Goal: Information Seeking & Learning: Learn about a topic

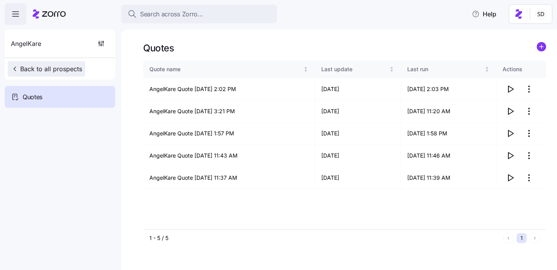
click at [30, 71] on span "Back to all prospects" at bounding box center [46, 68] width 71 height 9
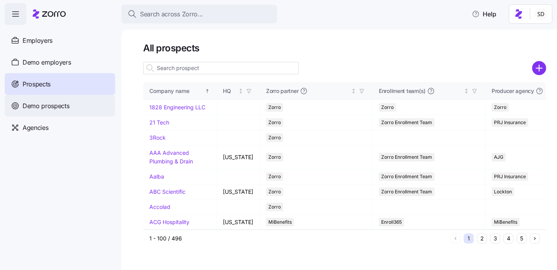
click at [37, 107] on span "Demo prospects" at bounding box center [46, 106] width 47 height 10
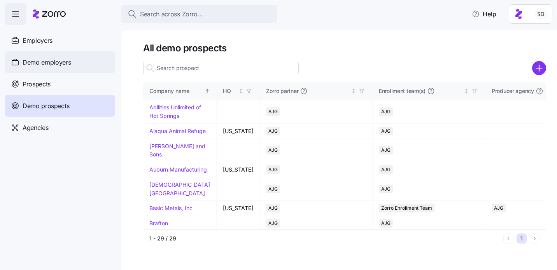
click at [37, 63] on span "Demo employers" at bounding box center [47, 63] width 49 height 10
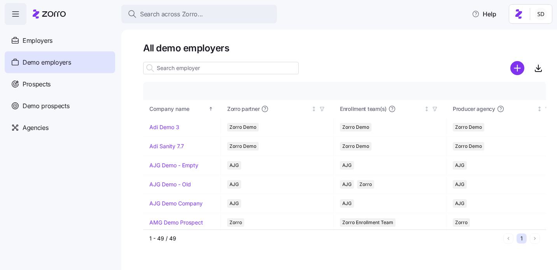
click at [184, 67] on input at bounding box center [220, 68] width 155 height 12
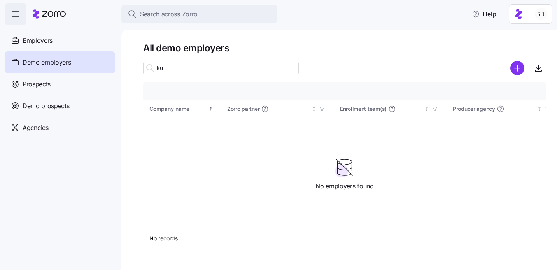
type input "k"
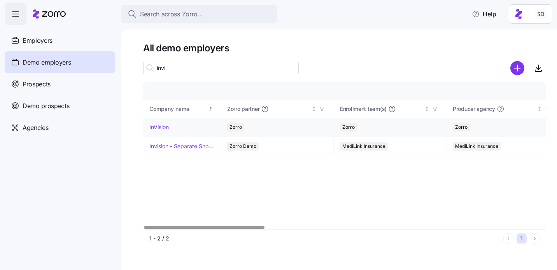
type input "invi"
click at [148, 127] on td "InVision" at bounding box center [182, 127] width 78 height 19
click at [151, 127] on link "InVision" at bounding box center [158, 127] width 19 height 8
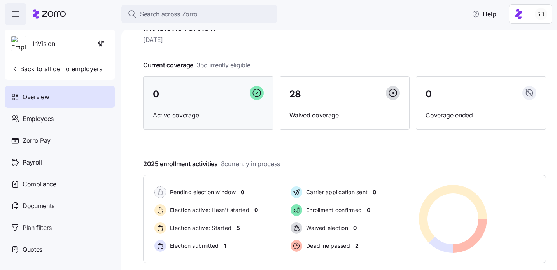
scroll to position [21, 0]
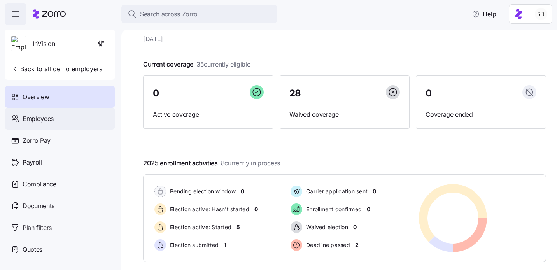
click at [19, 113] on div "Employees" at bounding box center [60, 119] width 110 height 22
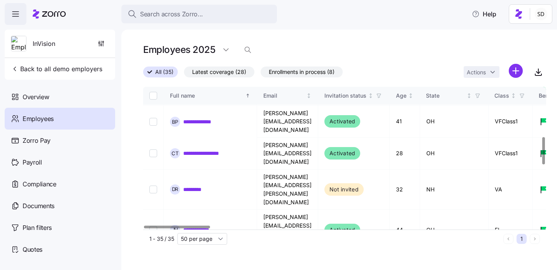
scroll to position [260, 0]
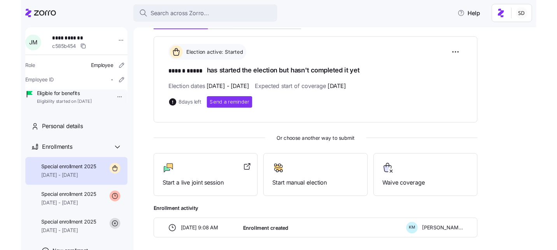
scroll to position [129, 0]
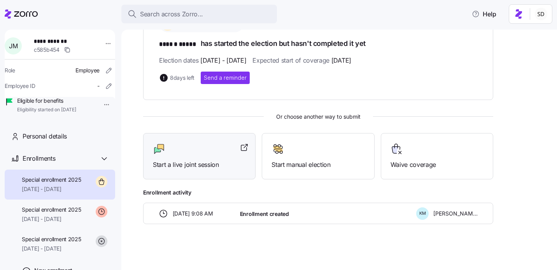
click at [192, 156] on div "Start a live joint session" at bounding box center [199, 156] width 93 height 27
click at [14, 13] on icon at bounding box center [21, 13] width 33 height 9
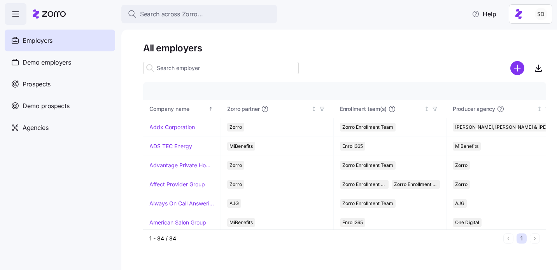
click at [175, 65] on input at bounding box center [220, 68] width 155 height 12
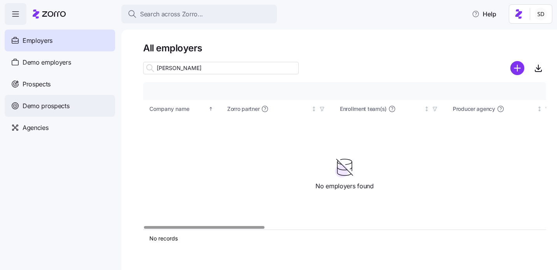
type input "kurian"
click at [34, 101] on span "Demo prospects" at bounding box center [46, 106] width 47 height 10
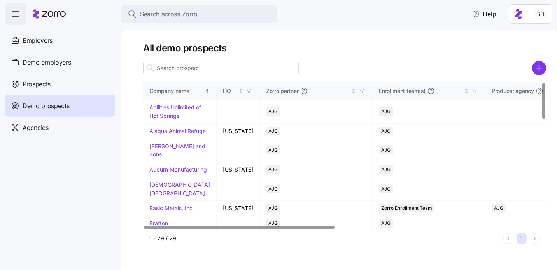
click at [188, 68] on input at bounding box center [220, 68] width 155 height 12
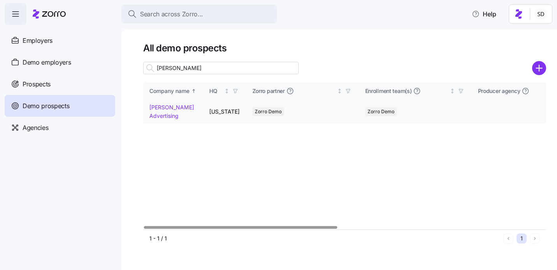
type input "kurian"
click at [154, 107] on link "Kurian's Advertising" at bounding box center [171, 111] width 45 height 15
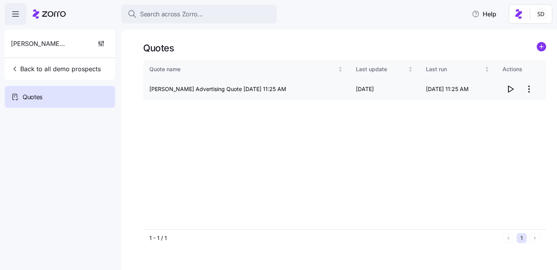
click at [508, 91] on icon "button" at bounding box center [509, 88] width 9 height 9
click at [15, 18] on icon "button" at bounding box center [15, 13] width 9 height 9
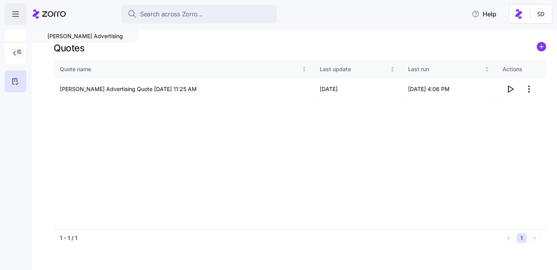
click at [14, 19] on span "button" at bounding box center [15, 13] width 21 height 21
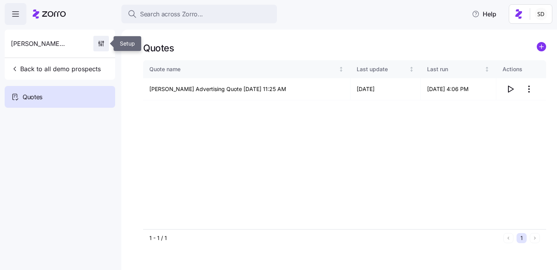
click at [101, 46] on icon "button" at bounding box center [101, 44] width 8 height 8
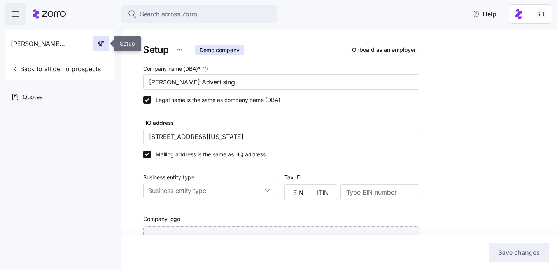
type input "Zorro Demo"
click at [17, 15] on icon "button" at bounding box center [15, 13] width 9 height 9
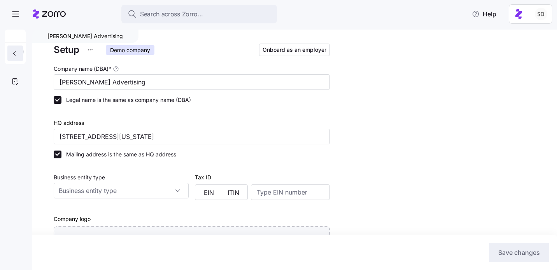
click at [15, 50] on icon "button" at bounding box center [14, 53] width 8 height 8
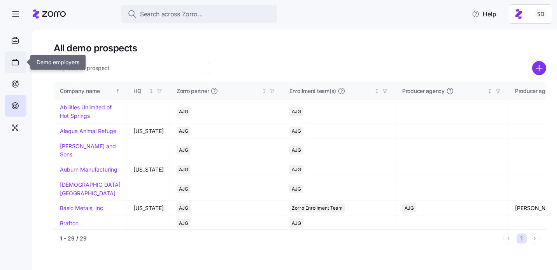
click at [15, 61] on icon at bounding box center [15, 62] width 9 height 9
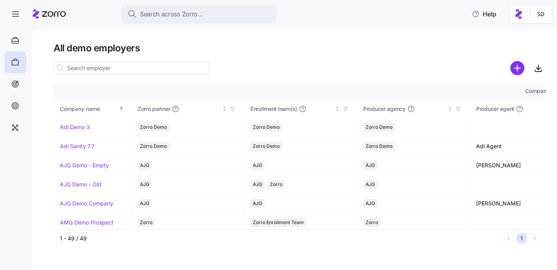
click at [108, 68] on input at bounding box center [131, 68] width 155 height 12
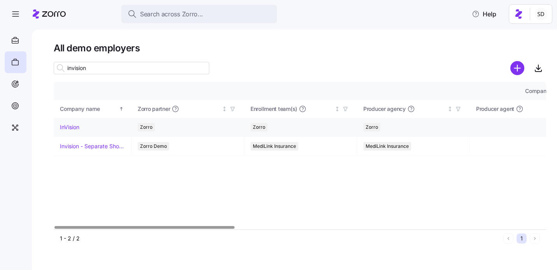
type input "invision"
click at [62, 123] on link "InVision" at bounding box center [69, 127] width 19 height 8
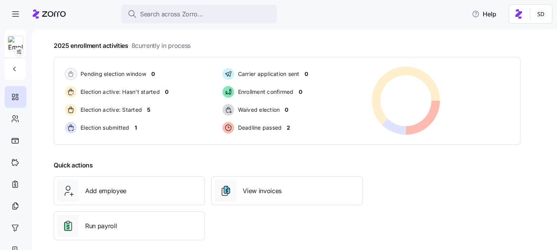
scroll to position [148, 0]
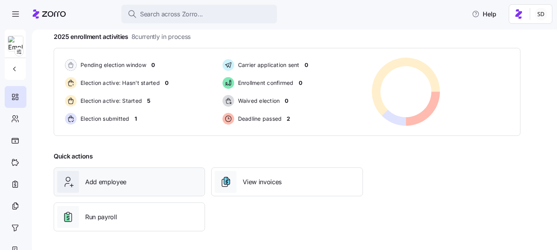
click at [111, 186] on span "Add employee" at bounding box center [105, 182] width 41 height 10
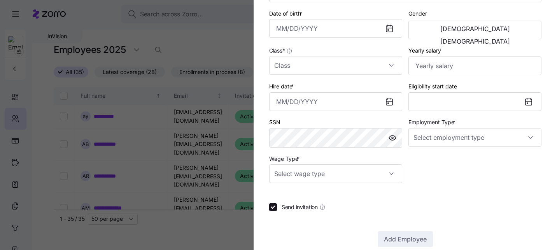
scroll to position [190, 0]
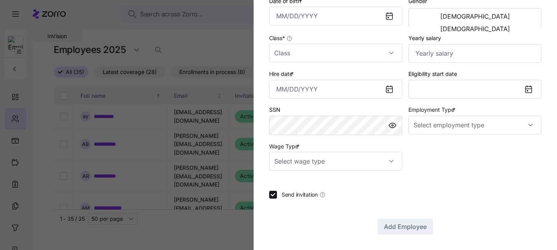
click at [180, 216] on div at bounding box center [278, 125] width 557 height 250
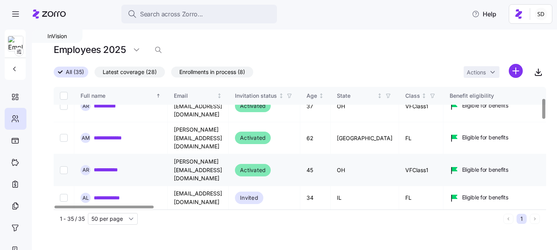
scroll to position [71, 0]
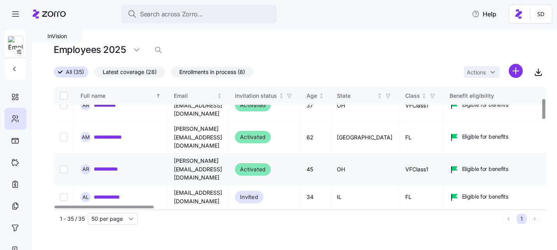
click at [101, 165] on link "**********" at bounding box center [112, 169] width 36 height 8
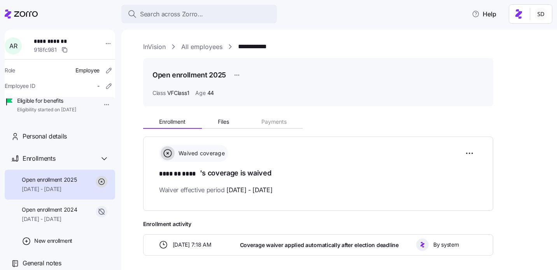
click at [181, 49] on div "**********" at bounding box center [344, 47] width 403 height 10
click at [154, 44] on link "InVision" at bounding box center [154, 47] width 23 height 10
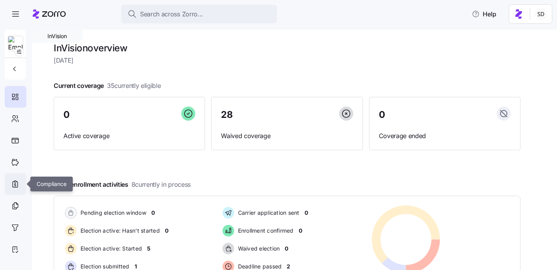
click at [15, 185] on icon at bounding box center [15, 184] width 2 height 2
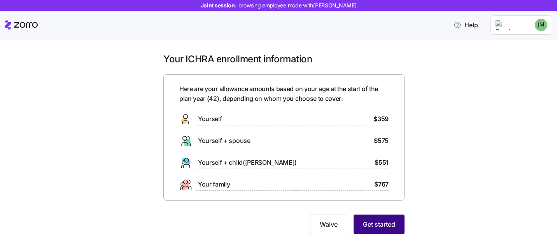
click at [374, 216] on button "Get started" at bounding box center [378, 223] width 51 height 19
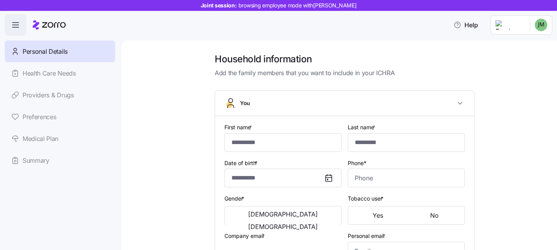
type input "******"
type input "*****"
type input "[EMAIL_ADDRESS][DOMAIN_NAME]"
type input "**********"
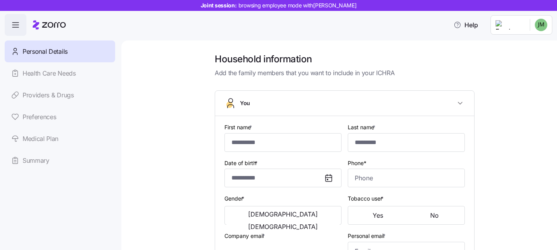
checkbox input "true"
type input "**********"
type input "[PHONE_NUMBER]"
type input "[DEMOGRAPHIC_DATA] citizen"
type input "Single"
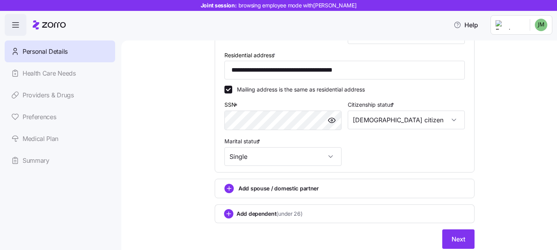
scroll to position [244, 0]
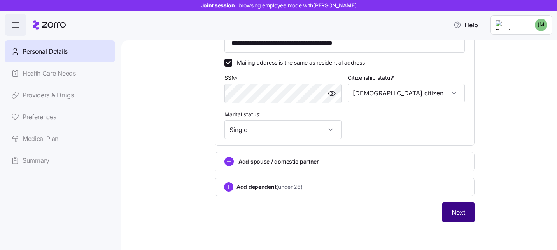
click at [450, 211] on button "Next" at bounding box center [458, 211] width 32 height 19
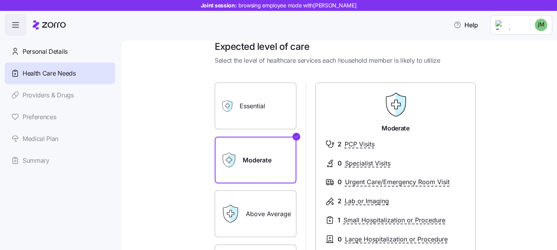
scroll to position [12, 0]
click at [265, 105] on label "Essential" at bounding box center [256, 106] width 82 height 47
click at [0, 0] on input "Essential" at bounding box center [0, 0] width 0 height 0
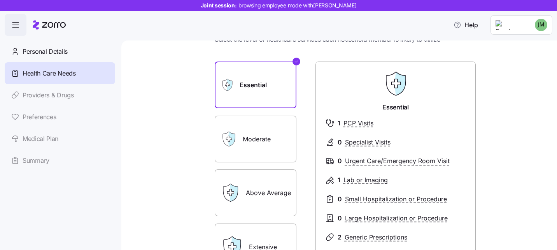
scroll to position [79, 0]
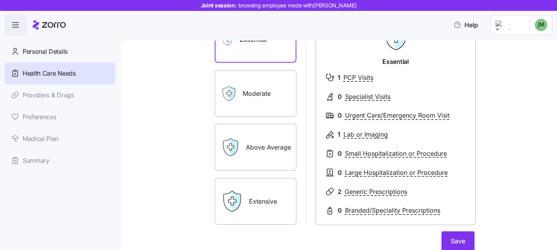
click at [279, 164] on label "Above Average" at bounding box center [256, 147] width 82 height 47
click at [0, 0] on input "Above Average" at bounding box center [0, 0] width 0 height 0
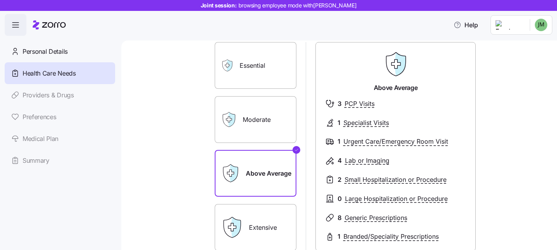
scroll to position [52, 0]
click at [256, 134] on label "Moderate" at bounding box center [256, 120] width 82 height 47
click at [0, 0] on input "Moderate" at bounding box center [0, 0] width 0 height 0
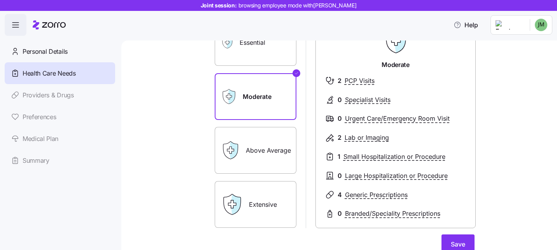
scroll to position [110, 0]
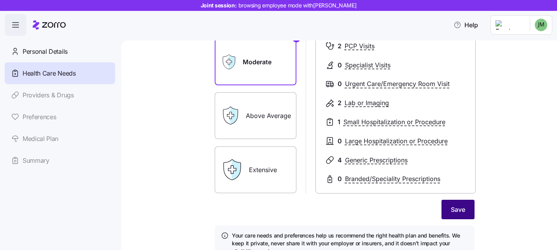
click at [454, 211] on span "Save" at bounding box center [457, 208] width 14 height 9
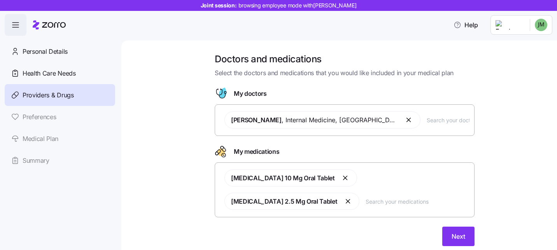
click at [431, 122] on input "text" at bounding box center [447, 119] width 43 height 9
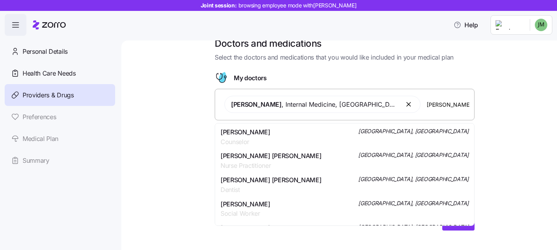
scroll to position [216, 0]
type input "[PERSON_NAME]"
click at [514, 139] on div "Doctors and medications Select the doctors and medications that you would like …" at bounding box center [344, 138] width 403 height 202
click at [435, 105] on input "[PERSON_NAME]" at bounding box center [447, 104] width 43 height 9
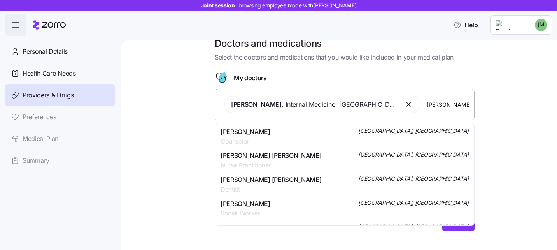
click at [435, 105] on input "[PERSON_NAME]" at bounding box center [447, 104] width 43 height 9
click at [500, 114] on div "Doctors and medications Select the doctors and medications that you would like …" at bounding box center [344, 138] width 403 height 202
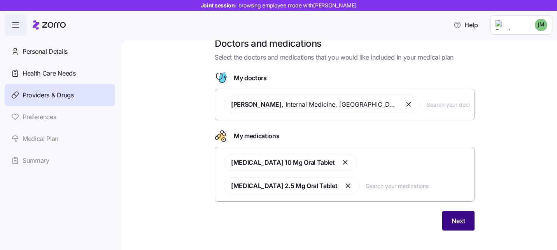
click at [455, 216] on span "Next" at bounding box center [458, 220] width 14 height 9
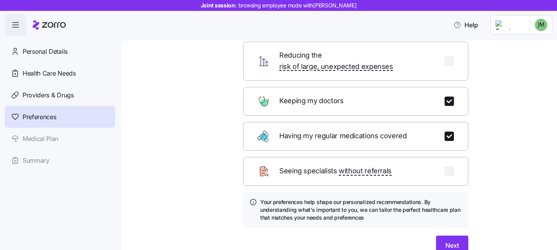
scroll to position [81, 0]
click at [452, 240] on span "Next" at bounding box center [452, 244] width 14 height 9
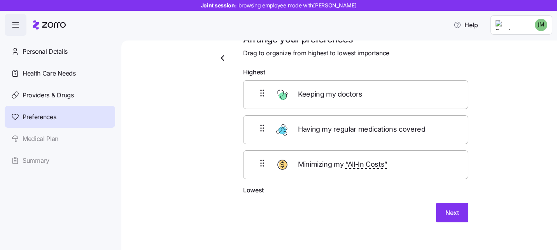
scroll to position [21, 0]
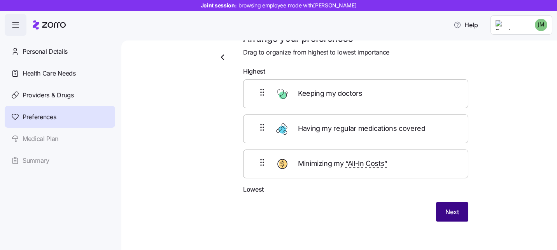
click at [448, 215] on span "Next" at bounding box center [452, 211] width 14 height 9
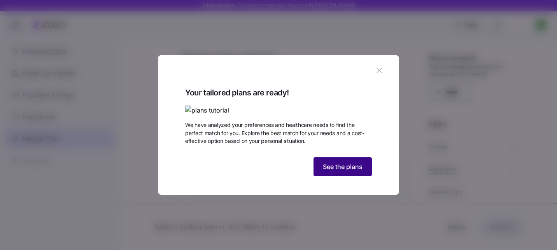
click at [338, 171] on span "See the plans" at bounding box center [343, 166] width 40 height 9
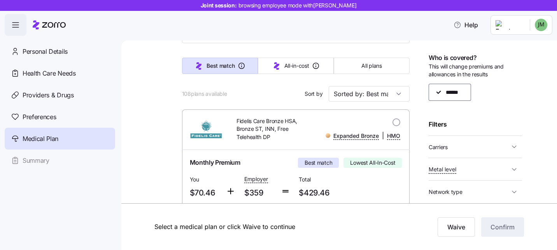
scroll to position [51, 0]
drag, startPoint x: 179, startPoint y: 94, endPoint x: 227, endPoint y: 93, distance: 48.2
click at [248, 93] on div "108 plans available Sort by Sorted by: Best match" at bounding box center [296, 94] width 228 height 16
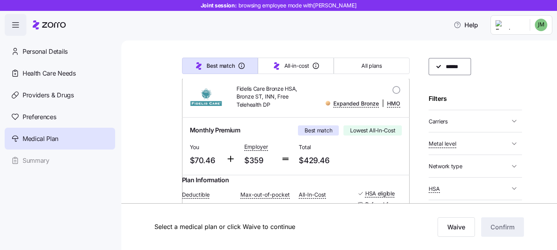
scroll to position [33, 0]
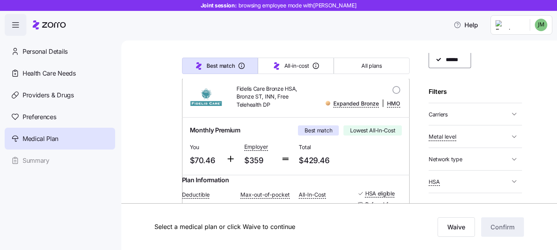
click at [505, 115] on span "Carriers" at bounding box center [468, 114] width 81 height 10
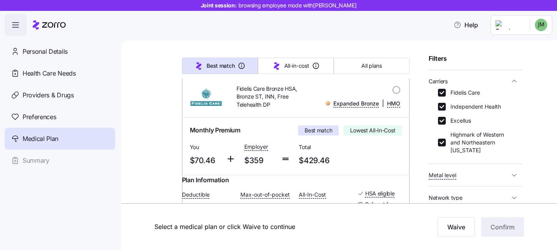
scroll to position [73, 0]
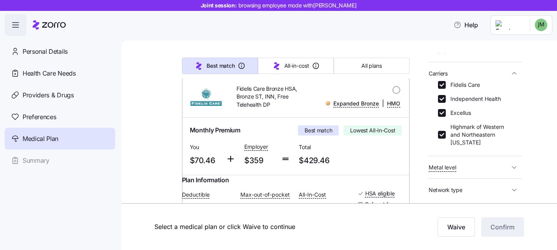
click at [516, 75] on icon "button" at bounding box center [514, 73] width 8 height 8
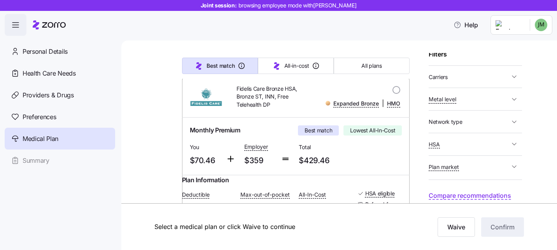
scroll to position [70, 0]
click at [495, 99] on span "Metal level" at bounding box center [468, 99] width 81 height 10
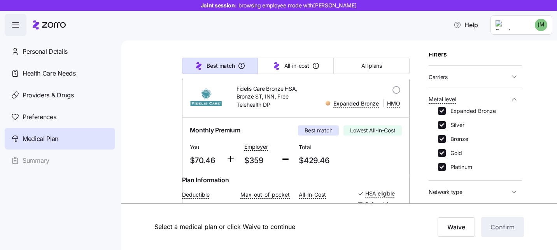
click at [495, 99] on span "Metal level" at bounding box center [468, 99] width 81 height 10
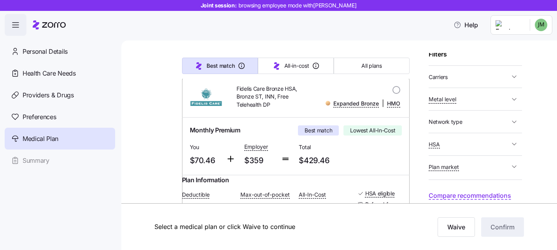
click at [488, 124] on span "Network type" at bounding box center [468, 122] width 81 height 10
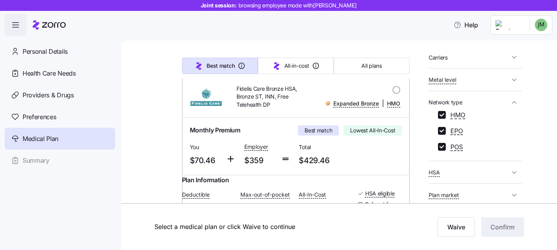
scroll to position [90, 0]
click at [440, 129] on input "EPO" at bounding box center [442, 130] width 8 height 8
checkbox input "false"
click at [440, 113] on input "HMO" at bounding box center [442, 114] width 8 height 8
checkbox input "false"
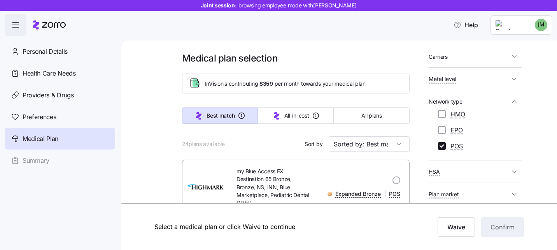
scroll to position [118, 0]
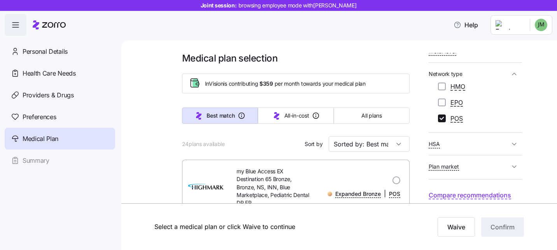
click at [496, 146] on span "HSA" at bounding box center [468, 144] width 81 height 10
click at [488, 164] on span "Plan market" at bounding box center [468, 166] width 81 height 10
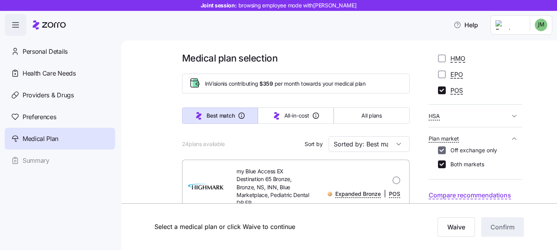
click at [441, 150] on input "Off exchange only" at bounding box center [442, 150] width 8 height 8
click at [440, 150] on input "Off exchange only" at bounding box center [442, 150] width 8 height 8
checkbox input "true"
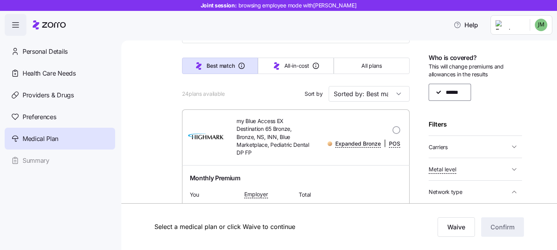
scroll to position [76, 0]
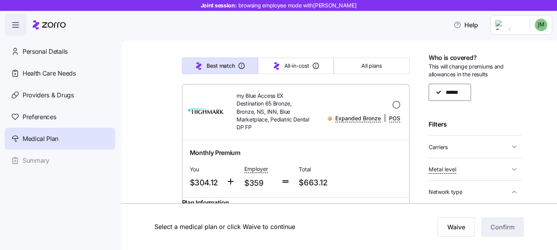
click at [397, 105] on input "radio" at bounding box center [396, 105] width 8 height 8
radio input "true"
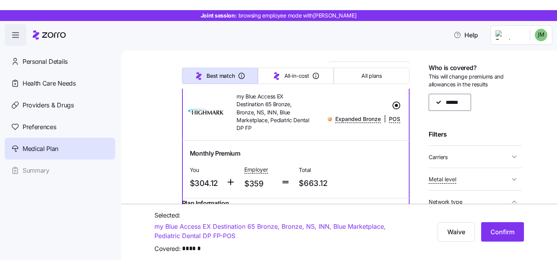
scroll to position [87, 0]
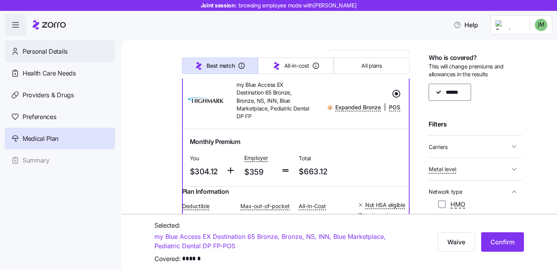
click at [41, 54] on span "Personal Details" at bounding box center [45, 52] width 45 height 10
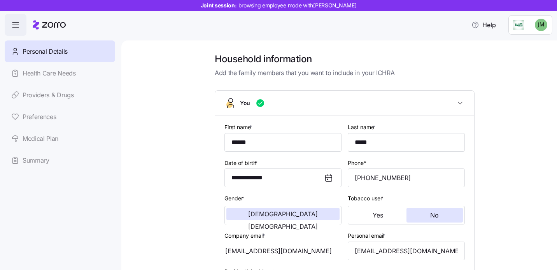
click at [16, 29] on icon "button" at bounding box center [15, 24] width 9 height 9
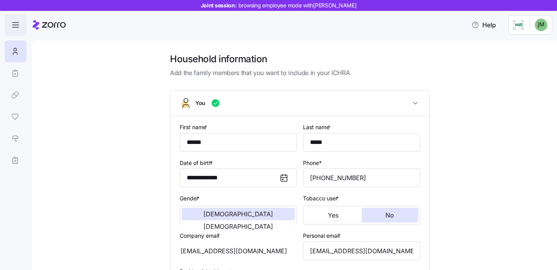
click at [16, 26] on icon "button" at bounding box center [15, 24] width 9 height 9
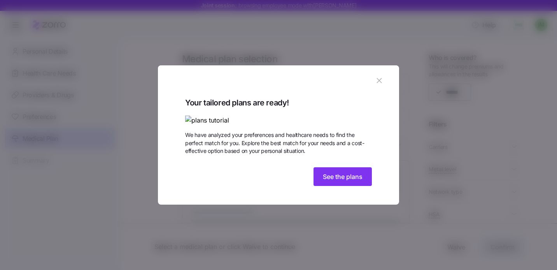
click at [379, 78] on icon "button" at bounding box center [378, 80] width 5 height 5
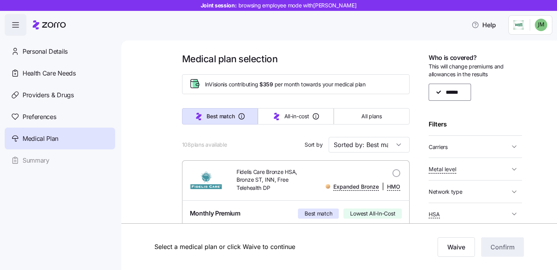
click at [20, 27] on span "button" at bounding box center [15, 24] width 21 height 21
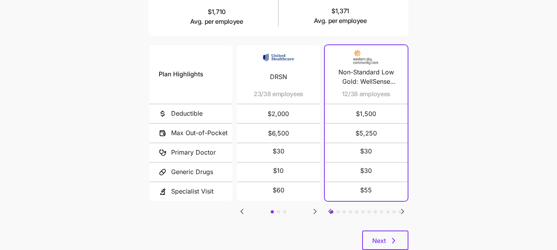
scroll to position [167, 0]
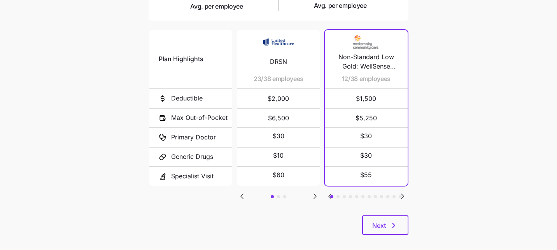
click at [313, 194] on icon "Go to next slide" at bounding box center [314, 195] width 9 height 9
click at [243, 195] on icon "Go to previous slide" at bounding box center [241, 195] width 9 height 9
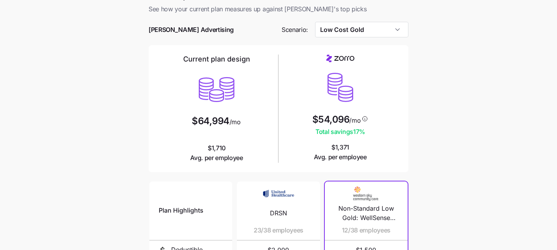
scroll to position [0, 0]
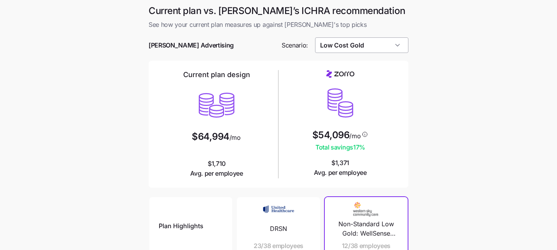
click at [400, 46] on input "Low Cost Gold" at bounding box center [362, 45] width 94 height 16
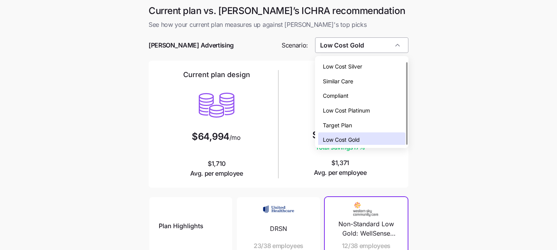
scroll to position [2, 0]
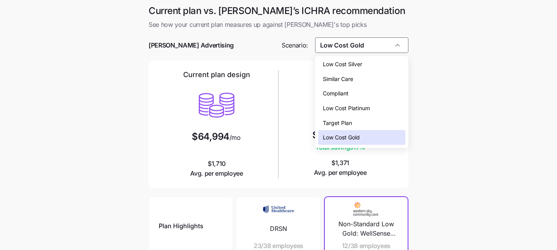
click at [390, 65] on div "Low Cost Silver" at bounding box center [361, 64] width 87 height 15
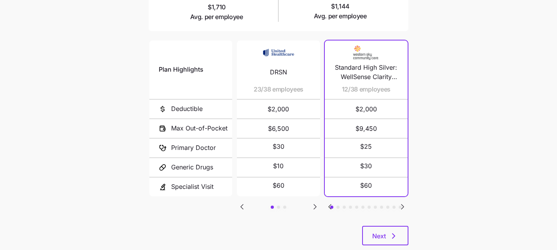
scroll to position [159, 0]
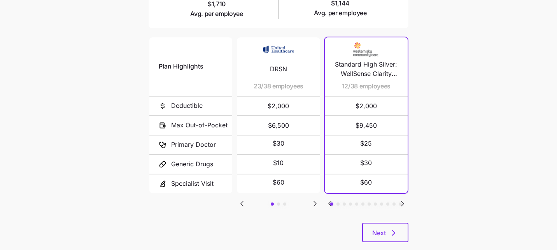
click at [403, 202] on icon "Go to next slide" at bounding box center [402, 203] width 9 height 9
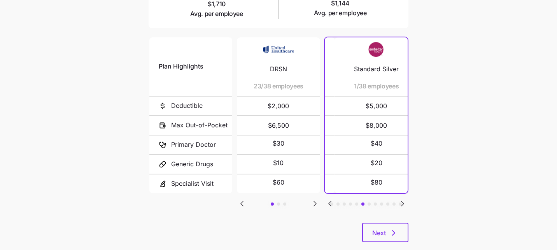
click at [403, 202] on icon "Go to next slide" at bounding box center [402, 203] width 9 height 9
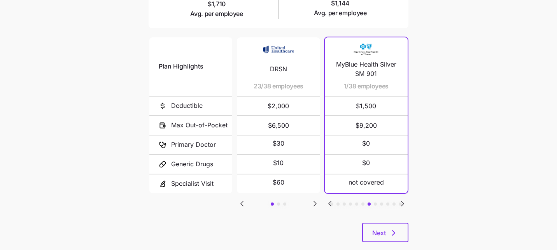
click at [330, 201] on icon "Go to previous slide" at bounding box center [329, 203] width 9 height 9
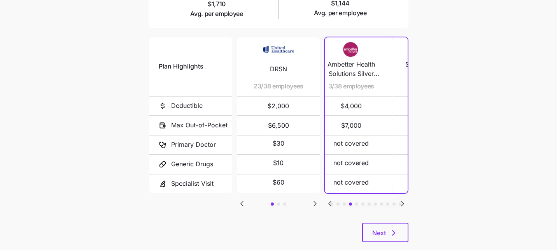
click at [330, 201] on icon "Go to previous slide" at bounding box center [329, 203] width 9 height 9
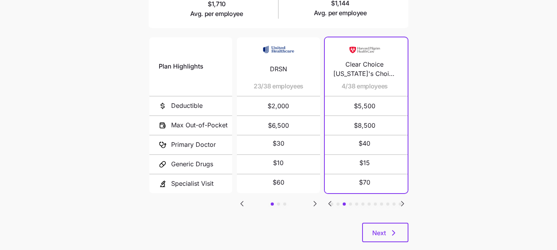
click at [330, 201] on icon "Go to previous slide" at bounding box center [329, 203] width 9 height 9
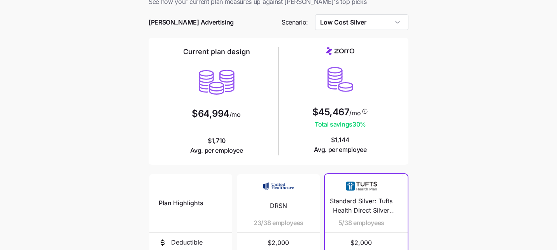
scroll to position [0, 0]
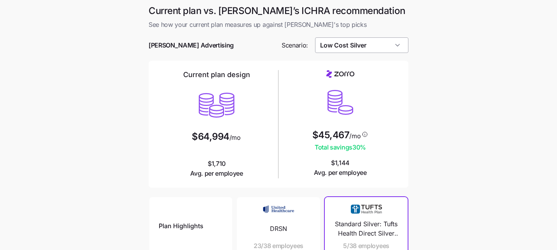
click at [367, 46] on input "Low Cost Silver" at bounding box center [362, 45] width 94 height 16
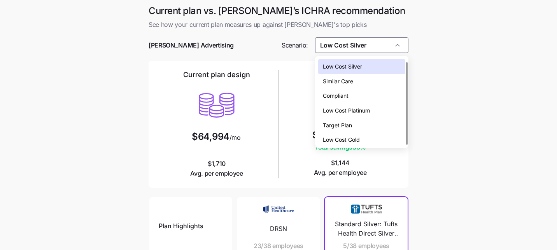
scroll to position [2, 0]
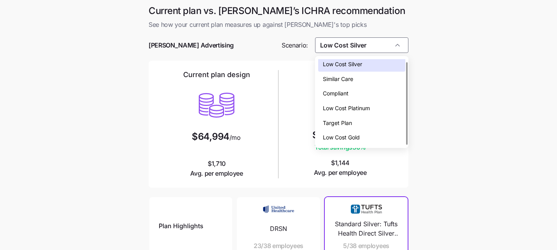
click at [374, 110] on div "Low Cost Platinum" at bounding box center [361, 108] width 87 height 15
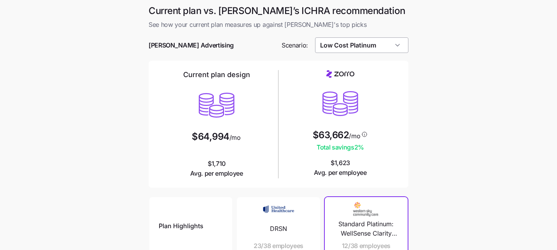
click at [359, 52] on input "Low Cost Platinum" at bounding box center [362, 45] width 94 height 16
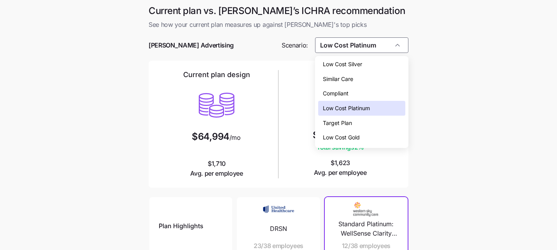
click at [359, 64] on span "Low Cost Silver" at bounding box center [342, 64] width 39 height 9
type input "Low Cost Silver"
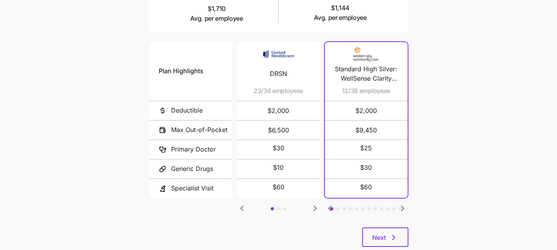
scroll to position [175, 0]
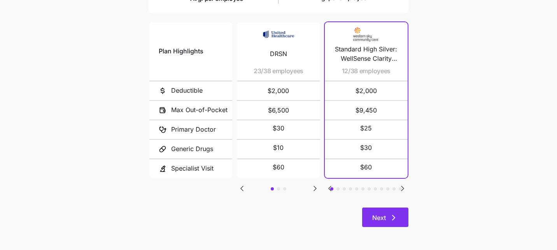
click at [376, 218] on span "Next" at bounding box center [379, 217] width 14 height 9
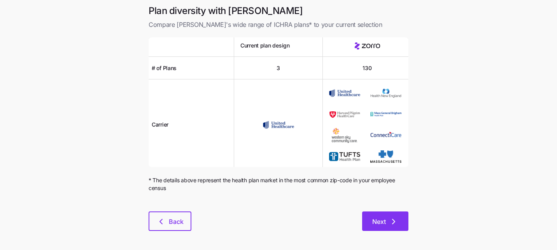
click at [368, 222] on button "Next" at bounding box center [385, 220] width 46 height 19
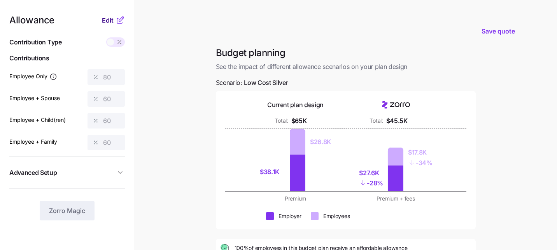
click at [109, 20] on span "Edit" at bounding box center [108, 20] width 12 height 9
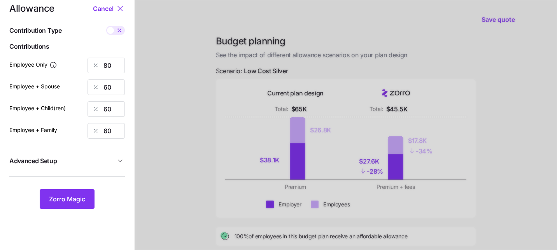
scroll to position [14, 0]
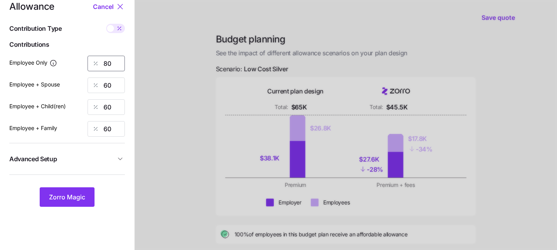
click at [110, 67] on input "80" at bounding box center [105, 64] width 37 height 16
type input "8"
click at [182, 73] on div at bounding box center [345, 177] width 422 height 382
click at [55, 200] on span "Zorro Magic" at bounding box center [67, 196] width 36 height 9
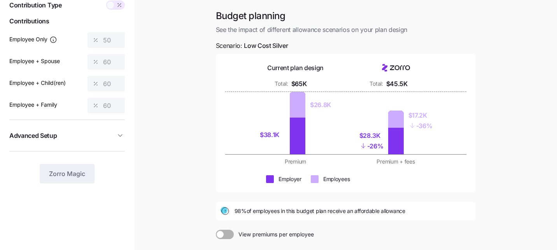
scroll to position [42, 0]
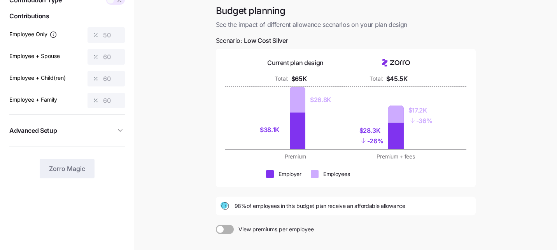
click at [222, 230] on span at bounding box center [219, 228] width 7 height 7
click at [216, 224] on input "View premiums per employee" at bounding box center [216, 224] width 0 height 0
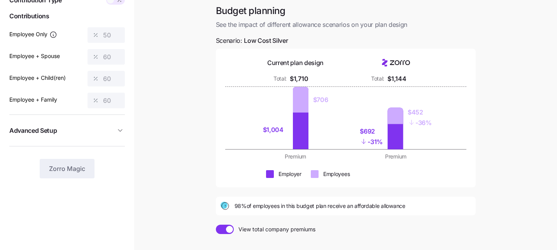
click at [227, 230] on span at bounding box center [229, 228] width 7 height 7
click at [216, 224] on input "View total company premiums" at bounding box center [216, 224] width 0 height 0
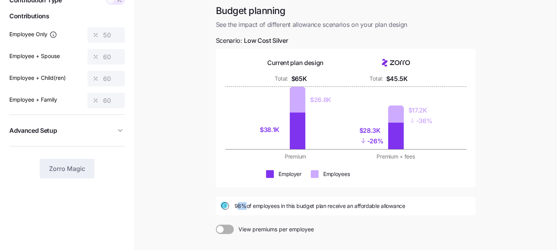
drag, startPoint x: 236, startPoint y: 208, endPoint x: 243, endPoint y: 207, distance: 6.6
click at [244, 207] on span "98% of employees in this budget plan receive an affordable allowance" at bounding box center [319, 206] width 171 height 8
drag, startPoint x: 227, startPoint y: 207, endPoint x: 250, endPoint y: 206, distance: 23.3
click at [250, 206] on div "98% of employees in this budget plan receive an affordable allowance" at bounding box center [345, 205] width 250 height 9
click at [264, 215] on div "Budget planning See the impact of different allowance scenarios on your plan de…" at bounding box center [345, 152] width 272 height 295
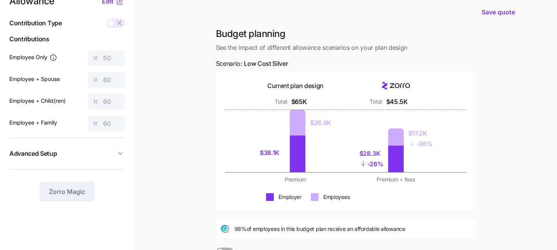
scroll to position [20, 0]
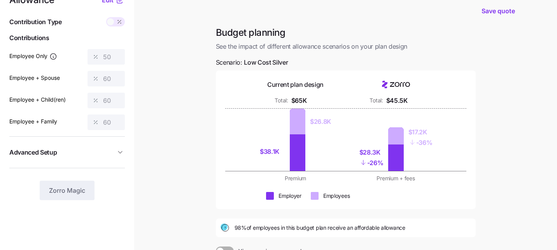
click at [114, 20] on span at bounding box center [119, 21] width 11 height 9
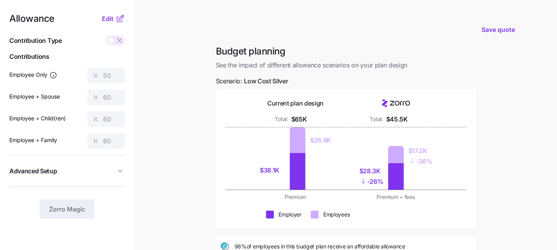
scroll to position [2, 0]
click at [109, 14] on div "Edit" at bounding box center [113, 18] width 23 height 9
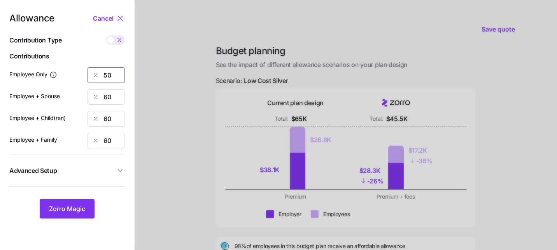
click at [113, 76] on input "50" at bounding box center [105, 75] width 37 height 16
type input "5"
click at [171, 108] on div at bounding box center [345, 189] width 422 height 382
click at [71, 209] on span "Zorro Magic" at bounding box center [67, 208] width 36 height 9
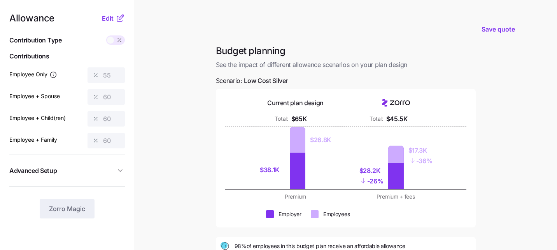
scroll to position [0, 0]
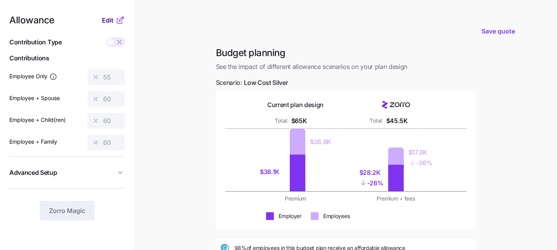
click at [107, 21] on span "Edit" at bounding box center [108, 20] width 12 height 9
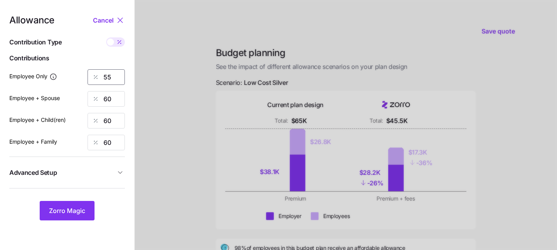
click at [115, 82] on input "55" at bounding box center [105, 77] width 37 height 16
type input "5"
type input "75"
click at [178, 64] on div at bounding box center [345, 191] width 422 height 382
click at [69, 209] on span "Zorro Magic" at bounding box center [67, 210] width 36 height 9
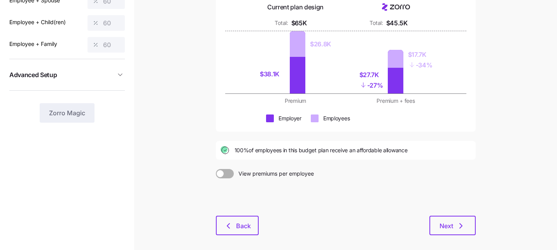
scroll to position [105, 0]
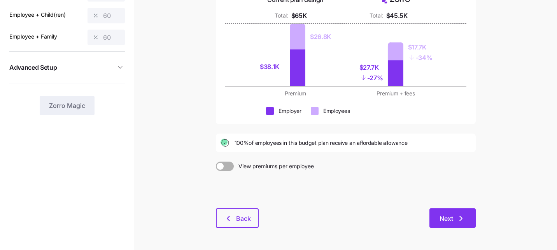
click at [429, 220] on button "Next" at bounding box center [452, 217] width 46 height 19
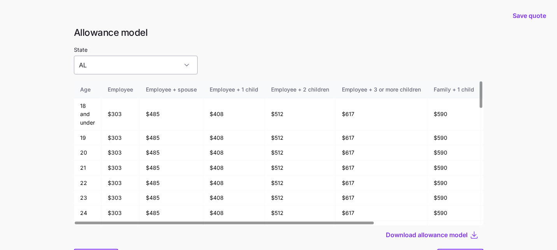
click at [145, 60] on input "AL" at bounding box center [136, 65] width 124 height 19
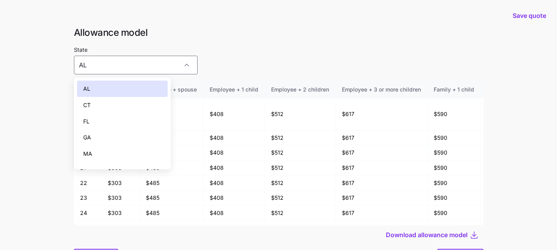
click at [184, 42] on div at bounding box center [278, 41] width 409 height 6
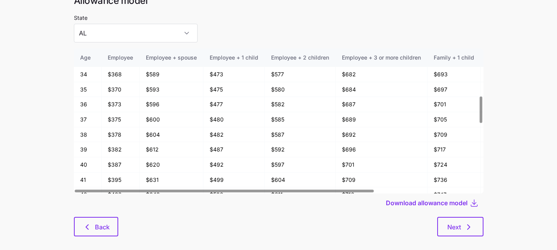
scroll to position [42, 0]
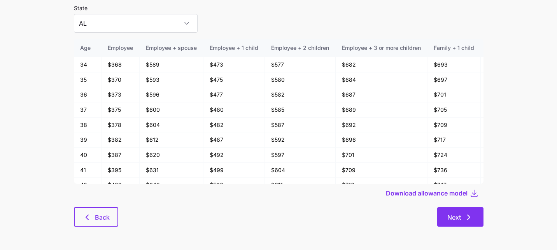
click at [437, 218] on button "Next" at bounding box center [460, 216] width 46 height 19
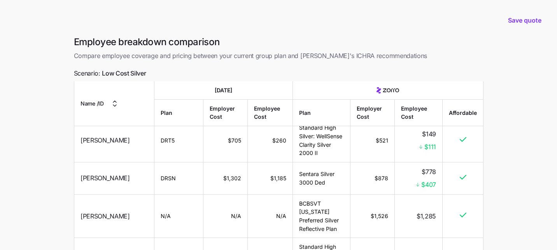
scroll to position [145, 0]
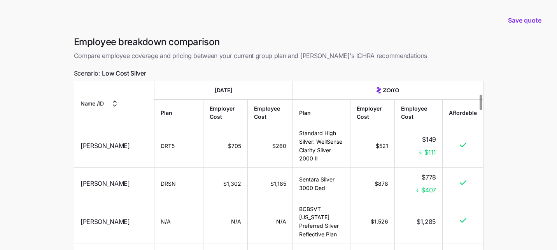
click at [379, 174] on td "$878" at bounding box center [372, 184] width 44 height 32
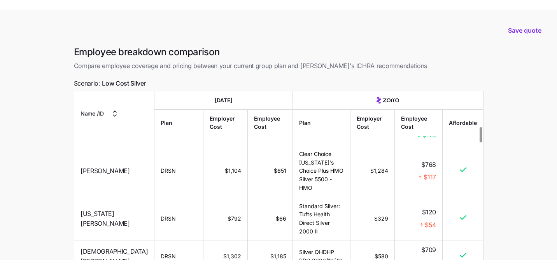
scroll to position [381, 0]
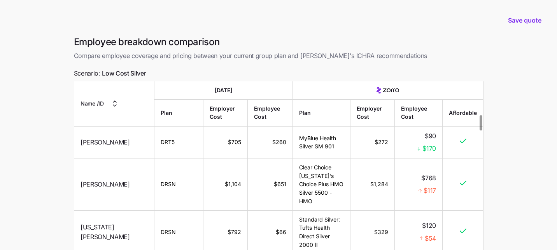
click at [92, 179] on span "Nathanael Medina" at bounding box center [104, 184] width 49 height 10
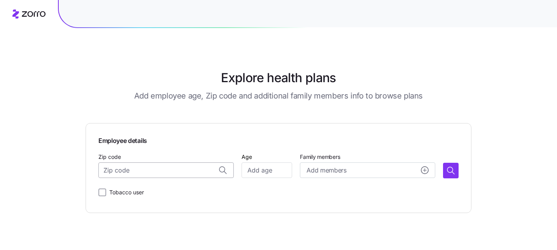
click at [129, 168] on input "Zip code" at bounding box center [165, 170] width 135 height 16
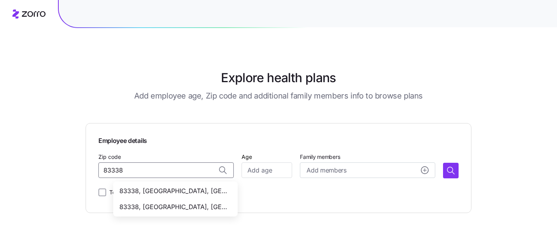
click at [211, 205] on span "83338, [GEOGRAPHIC_DATA], [GEOGRAPHIC_DATA]" at bounding box center [173, 207] width 109 height 10
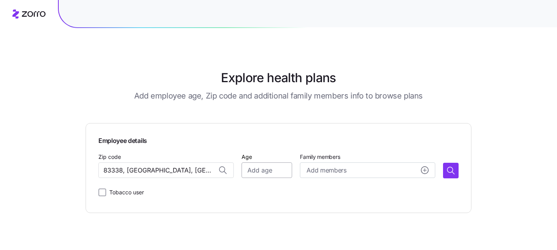
type input "83338, [GEOGRAPHIC_DATA], [GEOGRAPHIC_DATA]"
click at [257, 174] on input "Age" at bounding box center [266, 170] width 51 height 16
type input "30"
click at [346, 171] on span "Add members" at bounding box center [326, 170] width 40 height 10
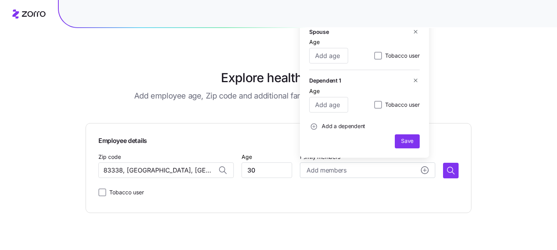
click at [484, 181] on div "Explore health plans Add employee age, Zip code and additional family members i…" at bounding box center [278, 125] width 557 height 250
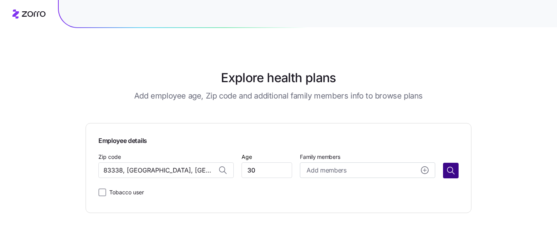
click at [451, 174] on icon "button" at bounding box center [450, 170] width 9 height 9
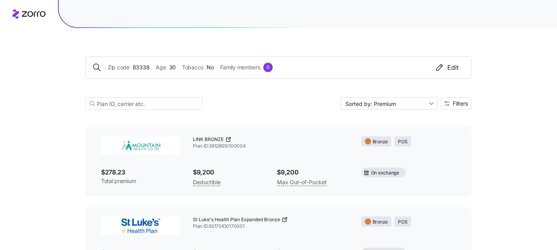
scroll to position [41, 0]
click at [425, 105] on input "Sorted by: Premium" at bounding box center [388, 103] width 97 height 12
click at [454, 108] on button "Filters" at bounding box center [455, 103] width 31 height 12
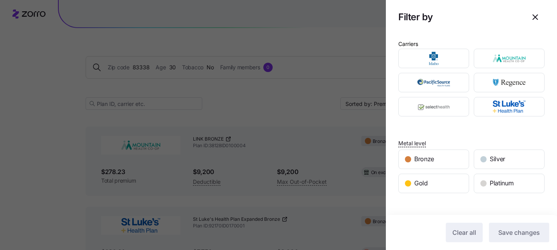
scroll to position [0, 0]
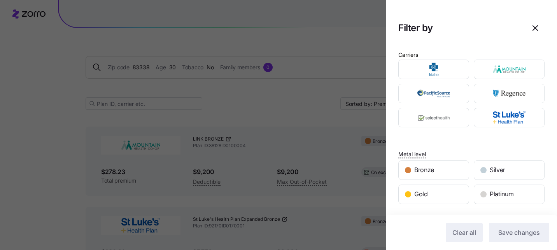
click at [345, 125] on div at bounding box center [278, 125] width 557 height 250
